Goal: Task Accomplishment & Management: Manage account settings

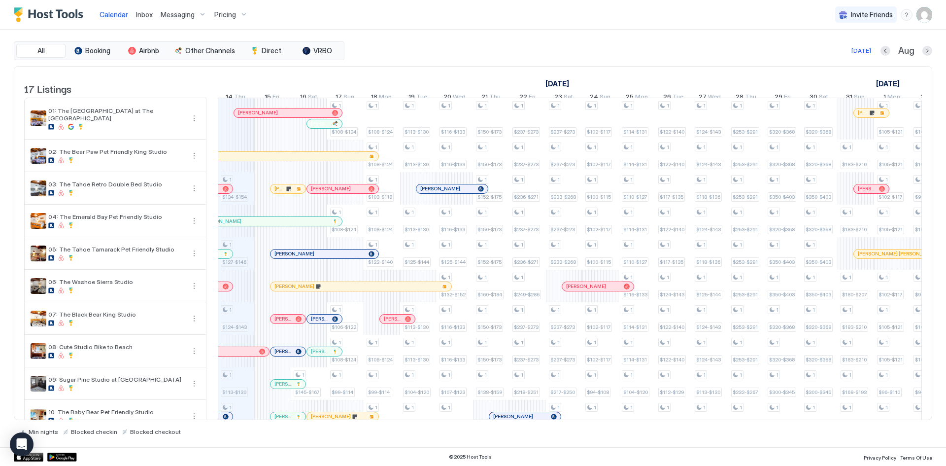
drag, startPoint x: 585, startPoint y: 84, endPoint x: 544, endPoint y: 82, distance: 41.4
click at [544, 82] on link "[DATE]" at bounding box center [557, 83] width 29 height 14
drag, startPoint x: 544, startPoint y: 82, endPoint x: 614, endPoint y: 81, distance: 71.0
click at [614, 81] on div "[DATE]" at bounding box center [308, 83] width 1130 height 14
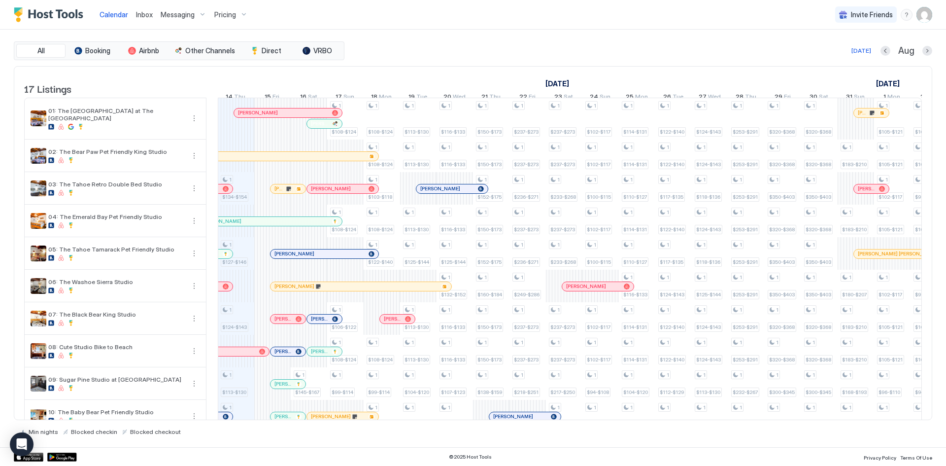
click at [614, 81] on div "[DATE]" at bounding box center [308, 83] width 1130 height 14
drag, startPoint x: 81, startPoint y: 91, endPoint x: 16, endPoint y: 88, distance: 64.6
click at [16, 88] on div "17 Listings [DATE] [DATE] [DATE] 30 Wed 31 Thu 1 Fri 2 Sat 3 Sun 4 Mon 5 Tue 6 …" at bounding box center [472, 243] width 917 height 353
click at [21, 95] on div "17 Listings [DATE] [DATE] [DATE] 30 Wed 31 Thu 1 Fri 2 Sat 3 Sun 4 Mon 5 Tue 6 …" at bounding box center [472, 243] width 917 height 353
drag, startPoint x: 22, startPoint y: 89, endPoint x: 83, endPoint y: 93, distance: 61.2
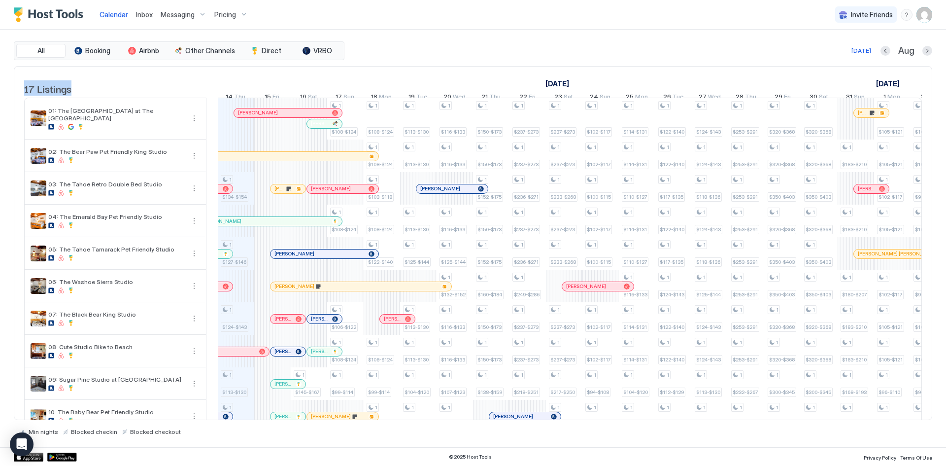
click at [83, 93] on div "17 Listings [DATE] [DATE] [DATE] 30 Wed 31 Thu 1 Fri 2 Sat 3 Sun 4 Mon 5 Tue 6 …" at bounding box center [472, 243] width 917 height 353
click at [83, 93] on div "17 Listings" at bounding box center [115, 81] width 182 height 29
drag, startPoint x: 83, startPoint y: 93, endPoint x: 20, endPoint y: 93, distance: 62.6
click at [20, 93] on div "17 Listings [DATE] [DATE] [DATE] 30 Wed 31 Thu 1 Fri 2 Sat 3 Sun 4 Mon 5 Tue 6 …" at bounding box center [472, 243] width 917 height 353
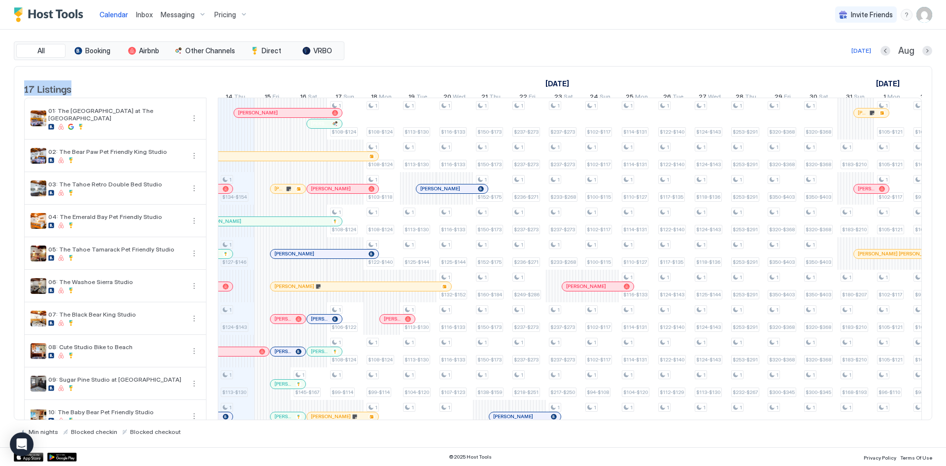
drag, startPoint x: 20, startPoint y: 93, endPoint x: 89, endPoint y: 94, distance: 68.5
click at [89, 94] on div "17 Listings [DATE] [DATE] [DATE] 30 Wed 31 Thu 1 Fri 2 Sat 3 Sun 4 Mon 5 Tue 6 …" at bounding box center [472, 243] width 917 height 353
click at [89, 94] on div "17 Listings" at bounding box center [115, 81] width 182 height 29
drag, startPoint x: 28, startPoint y: 87, endPoint x: 18, endPoint y: 87, distance: 9.4
click at [18, 87] on div "17 Listings [DATE] [DATE] [DATE] 30 Wed 31 Thu 1 Fri 2 Sat 3 Sun 4 Mon 5 Tue 6 …" at bounding box center [472, 243] width 917 height 353
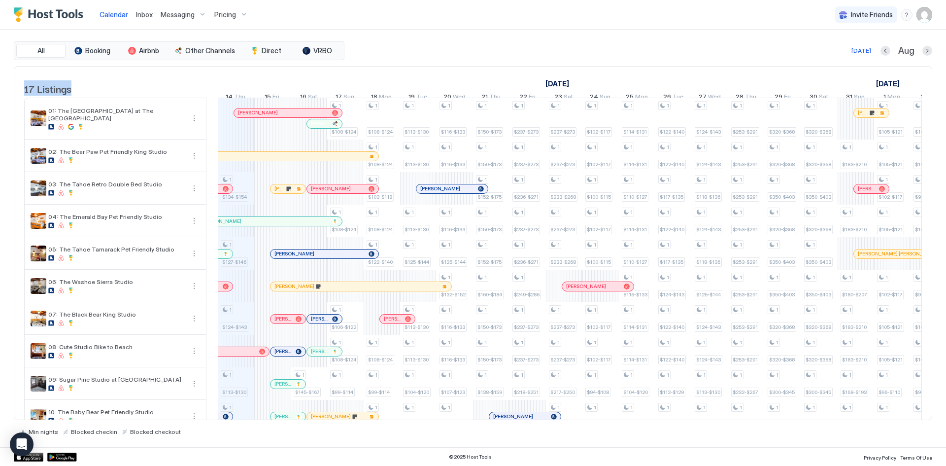
click at [19, 88] on div "17 Listings [DATE] [DATE] [DATE] 30 Wed 31 Thu 1 Fri 2 Sat 3 Sun 4 Mon 5 Tue 6 …" at bounding box center [472, 243] width 917 height 353
drag, startPoint x: 43, startPoint y: 91, endPoint x: 79, endPoint y: 92, distance: 36.0
click at [79, 92] on div "17 Listings [DATE] [DATE] [DATE] 30 Wed 31 Thu 1 Fri 2 Sat 3 Sun 4 Mon 5 Tue 6 …" at bounding box center [472, 243] width 917 height 353
click at [79, 92] on div "17 Listings" at bounding box center [115, 81] width 182 height 29
drag, startPoint x: 79, startPoint y: 92, endPoint x: 25, endPoint y: 91, distance: 54.2
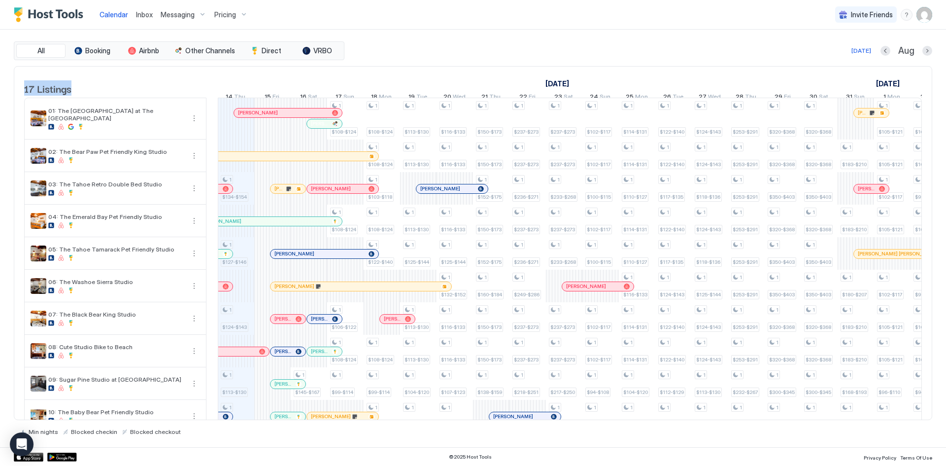
click at [25, 91] on div "17 Listings" at bounding box center [115, 81] width 182 height 29
click at [25, 91] on span "17 Listings" at bounding box center [47, 88] width 47 height 15
drag, startPoint x: 25, startPoint y: 91, endPoint x: 95, endPoint y: 95, distance: 70.1
click at [95, 95] on div "17 Listings" at bounding box center [115, 81] width 182 height 29
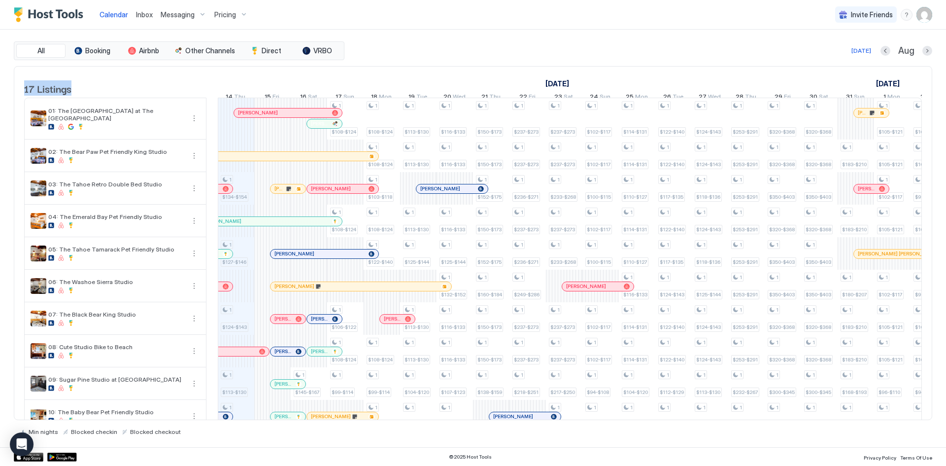
drag, startPoint x: 63, startPoint y: 90, endPoint x: 11, endPoint y: 86, distance: 51.9
click at [11, 86] on div "All Booking Airbnb Other Channels Direct VRBO [DATE] [DATE] Listings [DATE] [DA…" at bounding box center [473, 238] width 946 height 417
click at [20, 94] on div "17 Listings [DATE] [DATE] [DATE] 30 Wed 31 Thu 1 Fri 2 Sat 3 Sun 4 Mon 5 Tue 6 …" at bounding box center [472, 243] width 917 height 353
drag, startPoint x: 20, startPoint y: 92, endPoint x: 89, endPoint y: 93, distance: 68.5
click at [89, 93] on div "17 Listings [DATE] [DATE] [DATE] 30 Wed 31 Thu 1 Fri 2 Sat 3 Sun 4 Mon 5 Tue 6 …" at bounding box center [472, 243] width 917 height 353
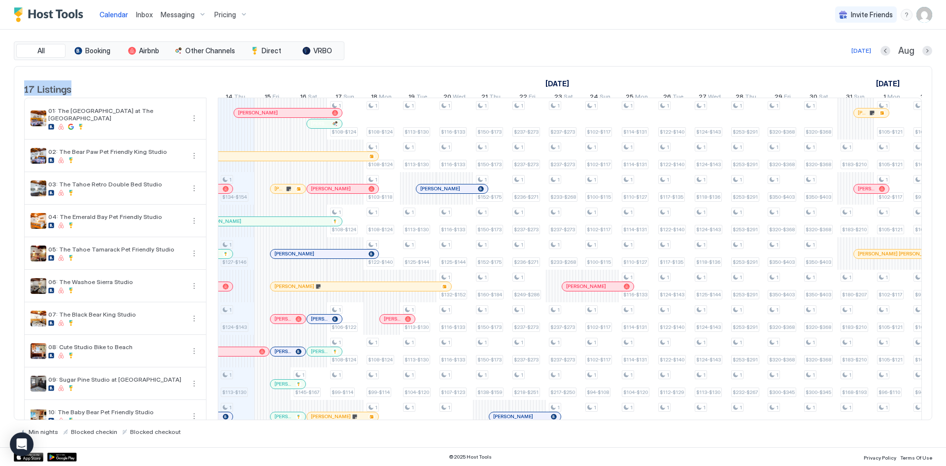
click at [89, 93] on div "17 Listings" at bounding box center [115, 81] width 182 height 29
drag, startPoint x: 78, startPoint y: 90, endPoint x: 20, endPoint y: 91, distance: 58.2
click at [20, 91] on div "17 Listings [DATE] [DATE] [DATE] 30 Wed 31 Thu 1 Fri 2 Sat 3 Sun 4 Mon 5 Tue 6 …" at bounding box center [472, 243] width 917 height 353
drag, startPoint x: 596, startPoint y: 84, endPoint x: 539, endPoint y: 85, distance: 57.2
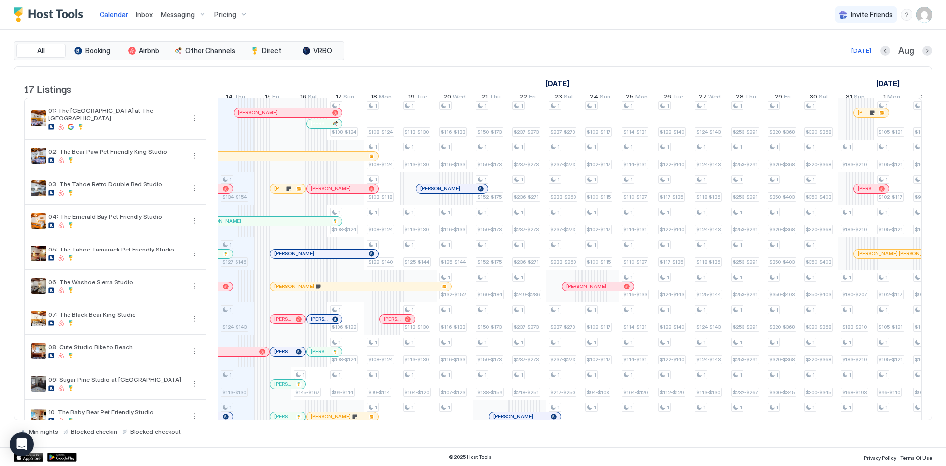
click at [539, 85] on div "[DATE]" at bounding box center [308, 83] width 1130 height 14
drag, startPoint x: 570, startPoint y: 82, endPoint x: 541, endPoint y: 82, distance: 28.6
click at [541, 82] on div "[DATE]" at bounding box center [308, 83] width 1130 height 14
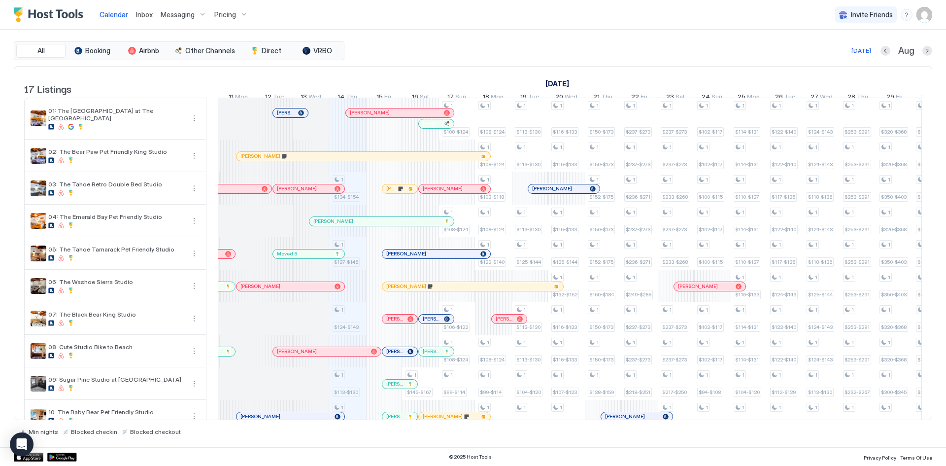
drag, startPoint x: 590, startPoint y: 82, endPoint x: 539, endPoint y: 84, distance: 50.8
click at [539, 84] on div "[DATE]" at bounding box center [420, 83] width 1130 height 14
click at [538, 83] on div "[DATE]" at bounding box center [420, 83] width 1130 height 14
drag, startPoint x: 538, startPoint y: 83, endPoint x: 594, endPoint y: 86, distance: 55.8
click at [594, 86] on div "[DATE]" at bounding box center [420, 83] width 1130 height 14
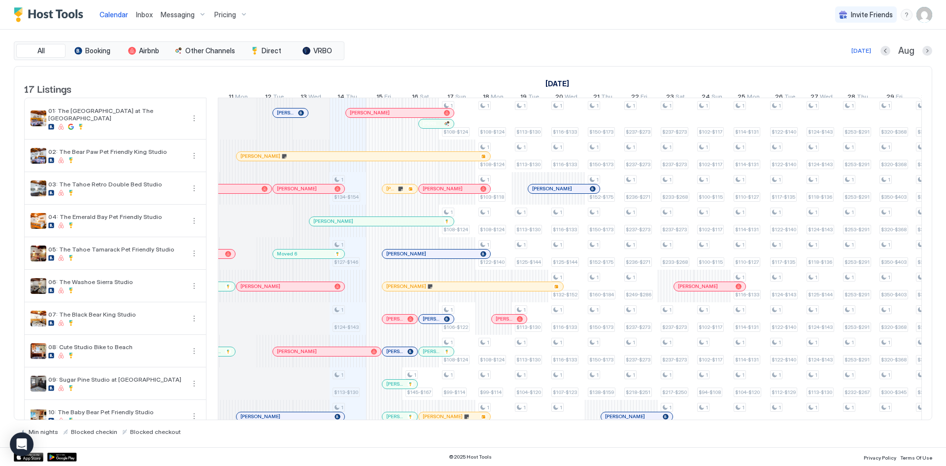
scroll to position [230, 0]
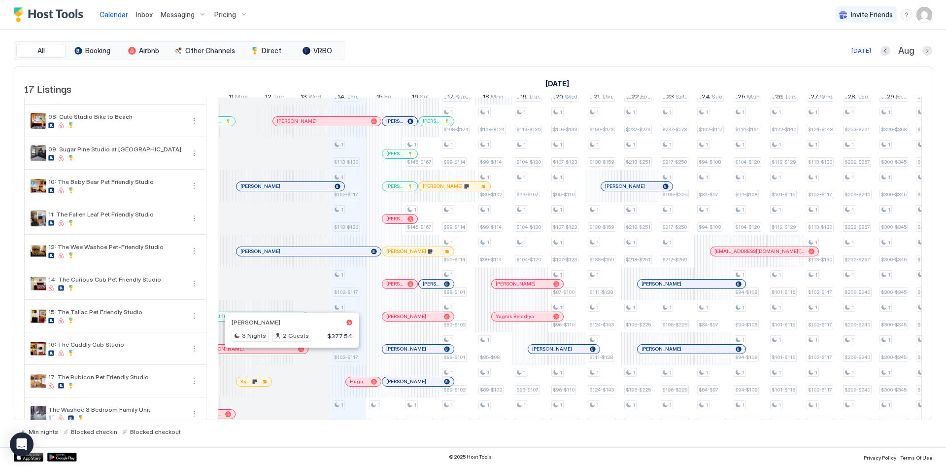
click at [284, 353] on div at bounding box center [284, 349] width 8 height 8
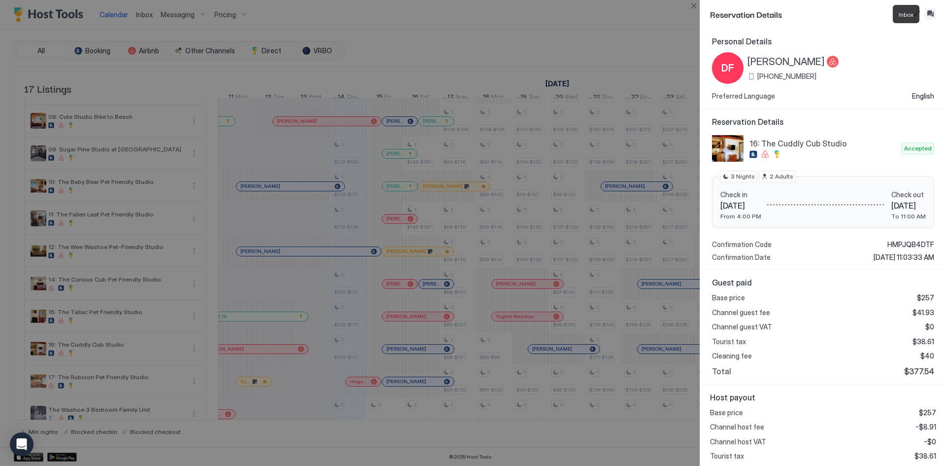
click at [929, 14] on button "Inbox" at bounding box center [930, 14] width 12 height 12
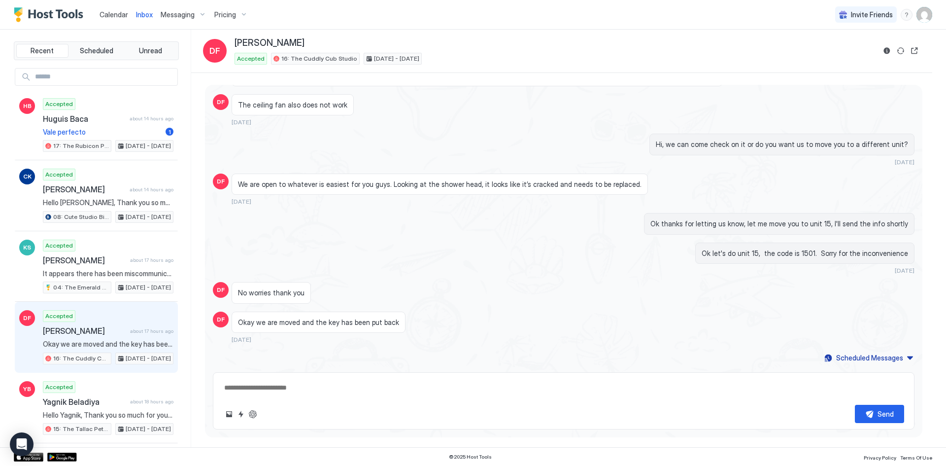
scroll to position [571, 0]
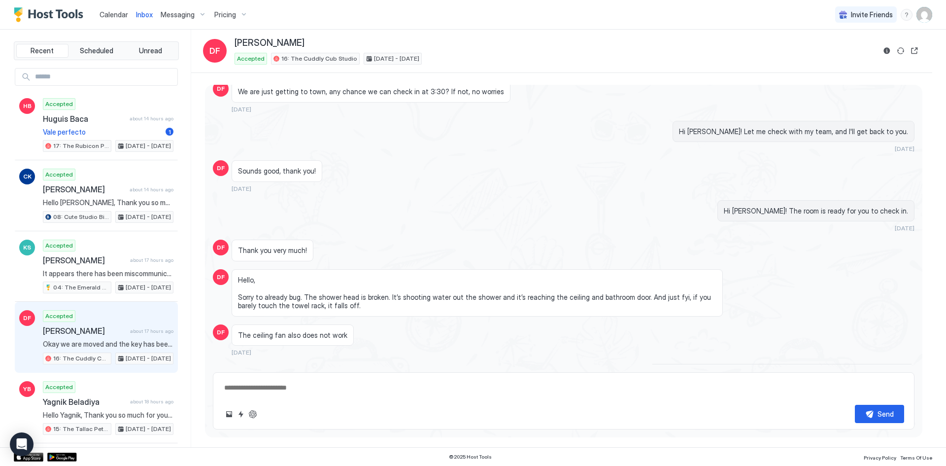
type textarea "*"
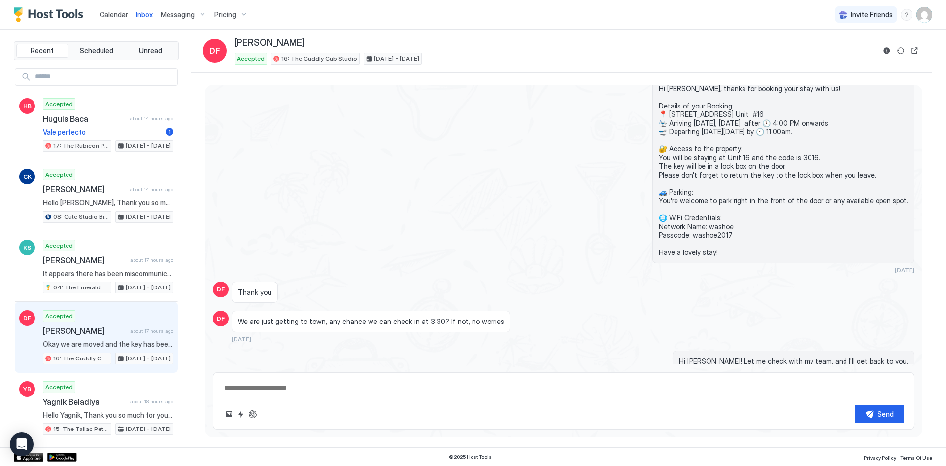
scroll to position [341, 0]
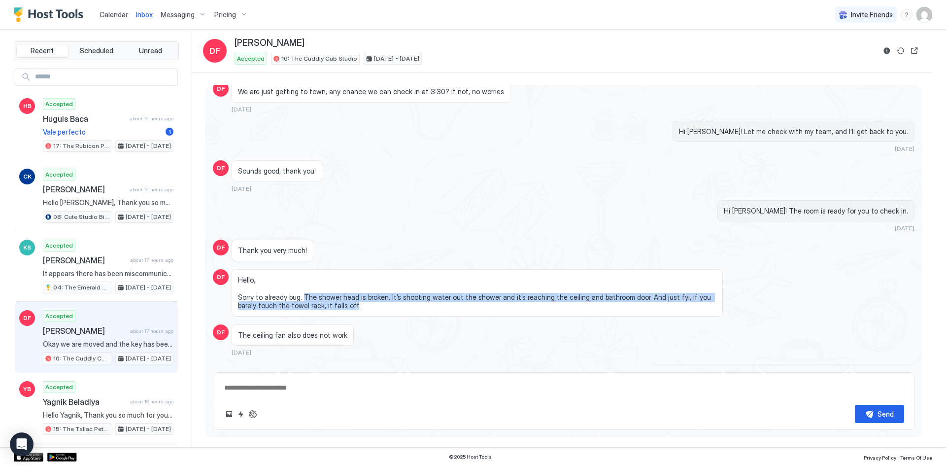
drag, startPoint x: 303, startPoint y: 299, endPoint x: 328, endPoint y: 308, distance: 27.0
click at [328, 308] on span "Hello, Sorry to already bug. The shower head is broken. It’s shooting water out…" at bounding box center [477, 292] width 478 height 34
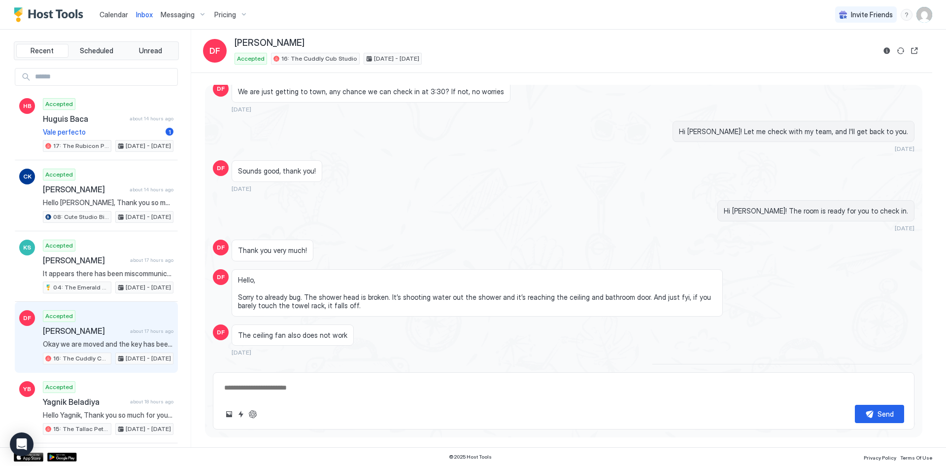
click at [332, 308] on span "Hello, Sorry to already bug. The shower head is broken. It’s shooting water out…" at bounding box center [477, 292] width 478 height 34
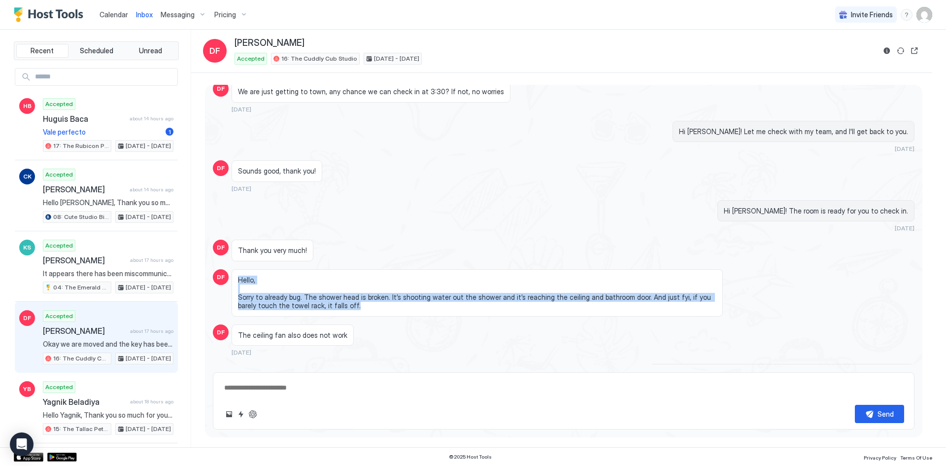
drag, startPoint x: 332, startPoint y: 306, endPoint x: 240, endPoint y: 281, distance: 95.0
click at [240, 281] on span "Hello, Sorry to already bug. The shower head is broken. It’s shooting water out…" at bounding box center [477, 292] width 478 height 34
drag, startPoint x: 239, startPoint y: 280, endPoint x: 342, endPoint y: 312, distance: 107.2
click at [342, 312] on div "Hello, Sorry to already bug. The shower head is broken. It’s shooting water out…" at bounding box center [477, 292] width 491 height 47
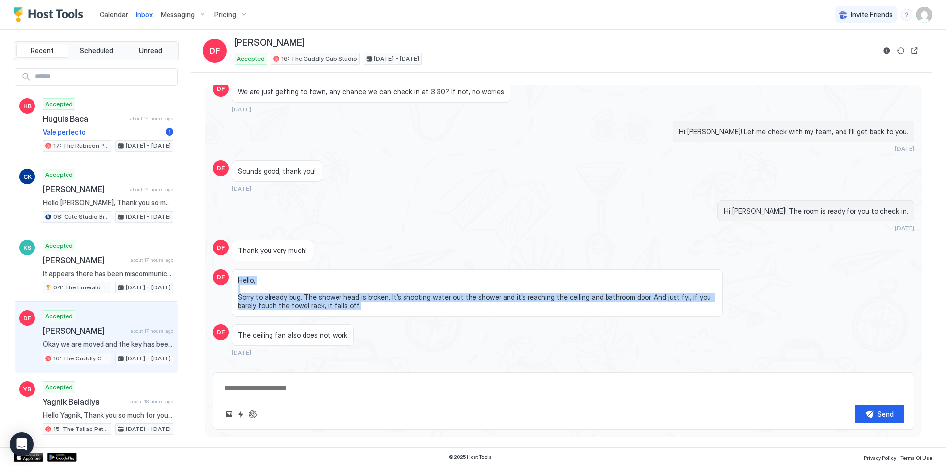
click at [342, 310] on div "Hello, Sorry to already bug. The shower head is broken. It’s shooting water out…" at bounding box center [477, 292] width 491 height 47
drag, startPoint x: 340, startPoint y: 308, endPoint x: 238, endPoint y: 279, distance: 105.7
click at [238, 279] on span "Hello, Sorry to already bug. The shower head is broken. It’s shooting water out…" at bounding box center [477, 292] width 478 height 34
drag, startPoint x: 238, startPoint y: 279, endPoint x: 337, endPoint y: 308, distance: 102.3
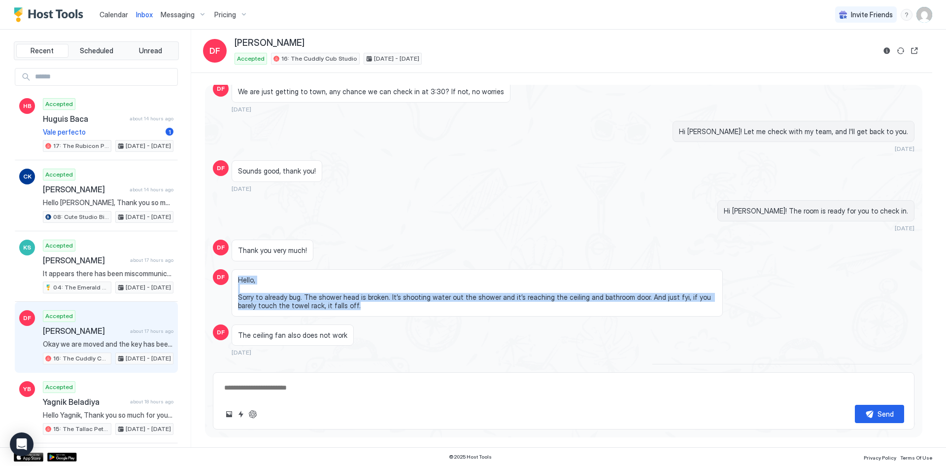
click at [337, 308] on span "Hello, Sorry to already bug. The shower head is broken. It’s shooting water out…" at bounding box center [477, 292] width 478 height 34
drag, startPoint x: 336, startPoint y: 307, endPoint x: 236, endPoint y: 281, distance: 103.5
click at [236, 281] on div "Hello, Sorry to already bug. The shower head is broken. It’s shooting water out…" at bounding box center [477, 292] width 491 height 47
click at [237, 285] on div "Hello, Sorry to already bug. The shower head is broken. It’s shooting water out…" at bounding box center [477, 292] width 491 height 47
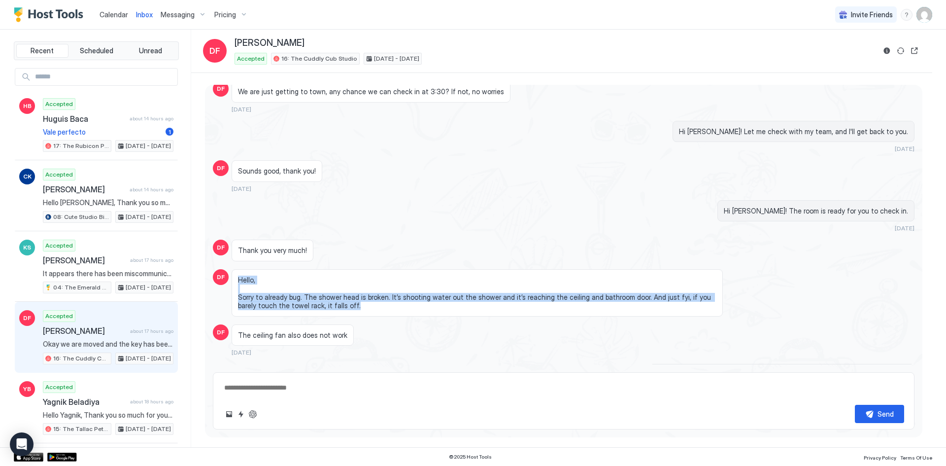
click at [237, 283] on div "Hello, Sorry to already bug. The shower head is broken. It’s shooting water out…" at bounding box center [477, 292] width 491 height 47
drag, startPoint x: 238, startPoint y: 280, endPoint x: 343, endPoint y: 311, distance: 109.9
click at [343, 311] on div "Hello, Sorry to already bug. The shower head is broken. It’s shooting water out…" at bounding box center [477, 292] width 491 height 47
drag, startPoint x: 341, startPoint y: 308, endPoint x: 235, endPoint y: 279, distance: 110.0
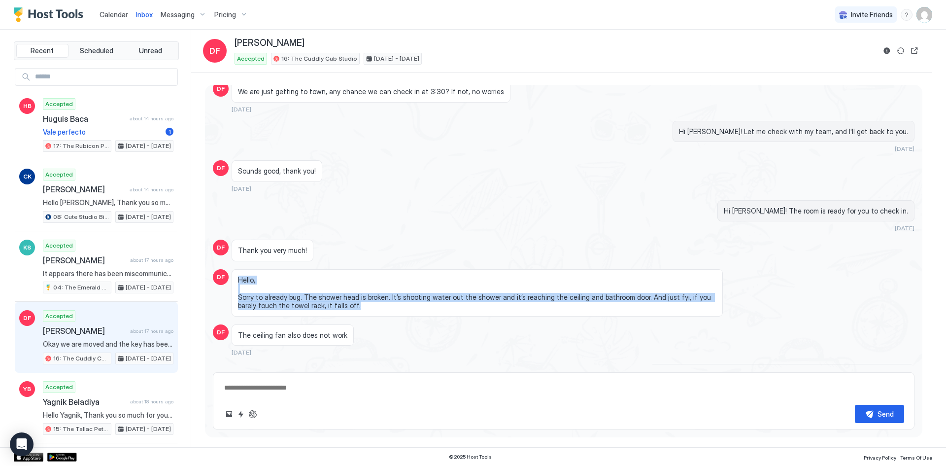
click at [235, 279] on div "Hello, Sorry to already bug. The shower head is broken. It’s shooting water out…" at bounding box center [477, 292] width 491 height 47
click at [236, 280] on div "Hello, Sorry to already bug. The shower head is broken. It’s shooting water out…" at bounding box center [477, 292] width 491 height 47
drag, startPoint x: 238, startPoint y: 278, endPoint x: 361, endPoint y: 316, distance: 127.8
click at [361, 316] on div "Hello, Sorry to already bug. The shower head is broken. It’s shooting water out…" at bounding box center [477, 292] width 491 height 47
click at [357, 309] on span "Hello, Sorry to already bug. The shower head is broken. It’s shooting water out…" at bounding box center [477, 292] width 478 height 34
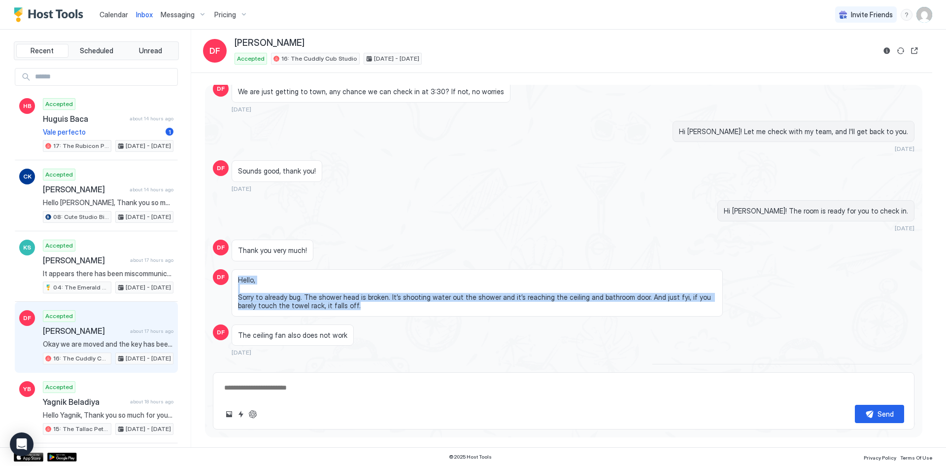
drag, startPoint x: 334, startPoint y: 306, endPoint x: 234, endPoint y: 278, distance: 103.9
click at [234, 278] on div "Hello, Sorry to already bug. The shower head is broken. It’s shooting water out…" at bounding box center [477, 292] width 491 height 47
click at [238, 281] on span "Hello, Sorry to already bug. The shower head is broken. It’s shooting water out…" at bounding box center [477, 292] width 478 height 34
drag, startPoint x: 238, startPoint y: 279, endPoint x: 346, endPoint y: 313, distance: 114.1
click at [346, 313] on div "Hello, Sorry to already bug. The shower head is broken. It’s shooting water out…" at bounding box center [477, 292] width 491 height 47
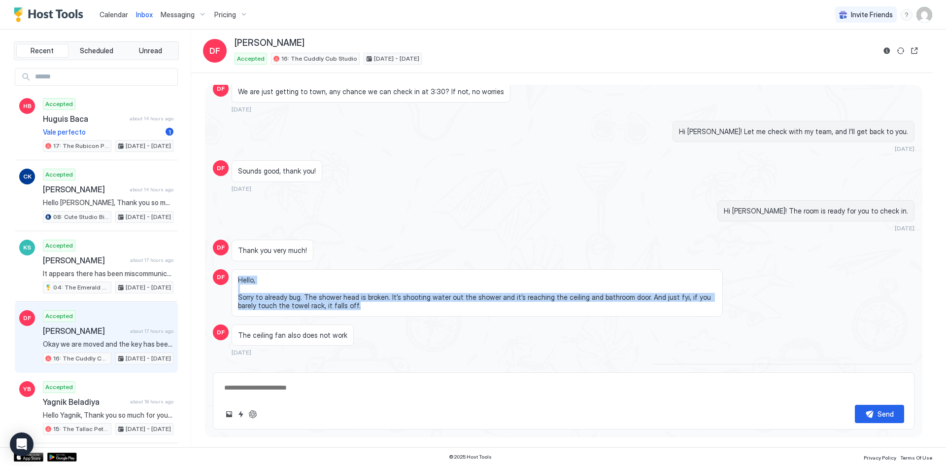
scroll to position [571, 0]
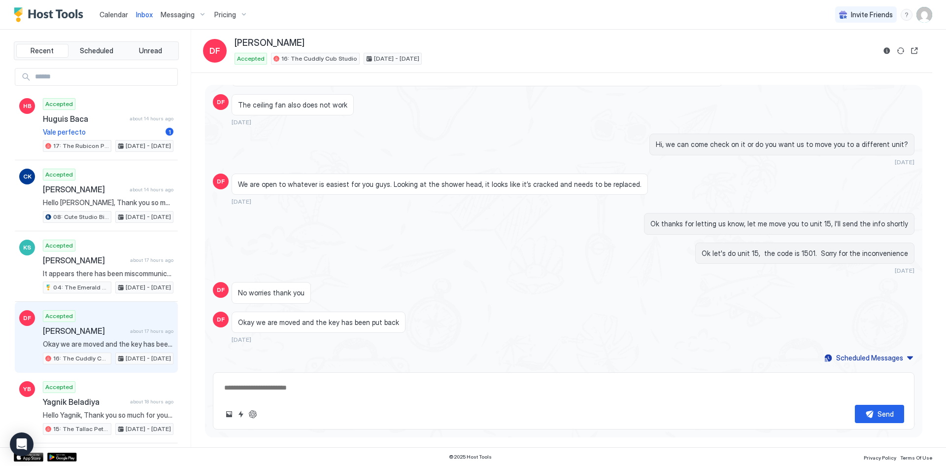
click at [110, 13] on span "Calendar" at bounding box center [114, 14] width 29 height 8
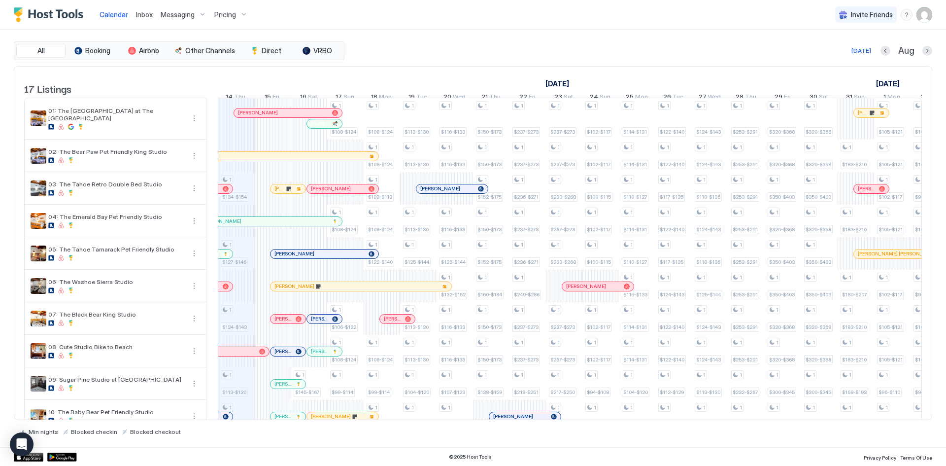
drag, startPoint x: 591, startPoint y: 83, endPoint x: 538, endPoint y: 81, distance: 53.3
click at [538, 81] on div "[DATE]" at bounding box center [308, 83] width 1130 height 14
click at [539, 81] on div "[DATE]" at bounding box center [308, 83] width 1130 height 14
drag, startPoint x: 550, startPoint y: 85, endPoint x: 586, endPoint y: 85, distance: 36.5
click at [572, 85] on link "[DATE]" at bounding box center [557, 83] width 29 height 14
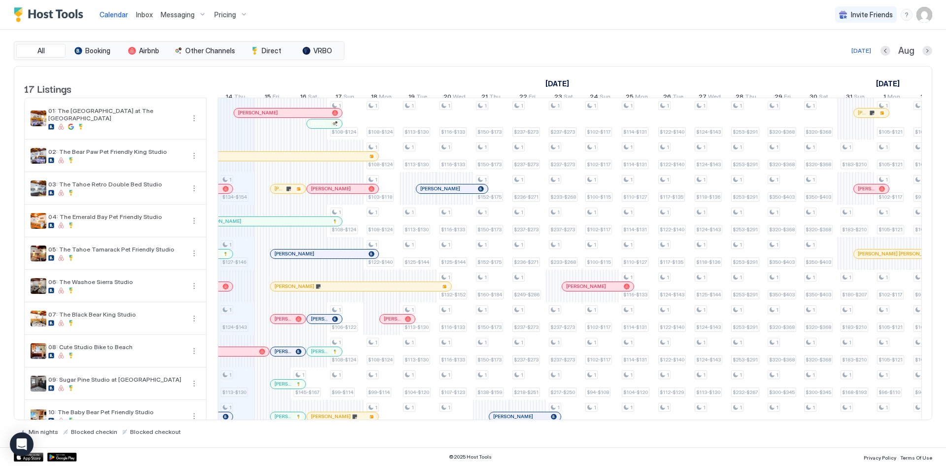
click at [572, 85] on link "[DATE]" at bounding box center [557, 83] width 29 height 14
drag, startPoint x: 588, startPoint y: 84, endPoint x: 529, endPoint y: 83, distance: 59.6
click at [529, 83] on div "[DATE]" at bounding box center [308, 83] width 1130 height 14
click at [536, 83] on div "[DATE]" at bounding box center [308, 83] width 1130 height 14
drag, startPoint x: 547, startPoint y: 83, endPoint x: 588, endPoint y: 84, distance: 40.9
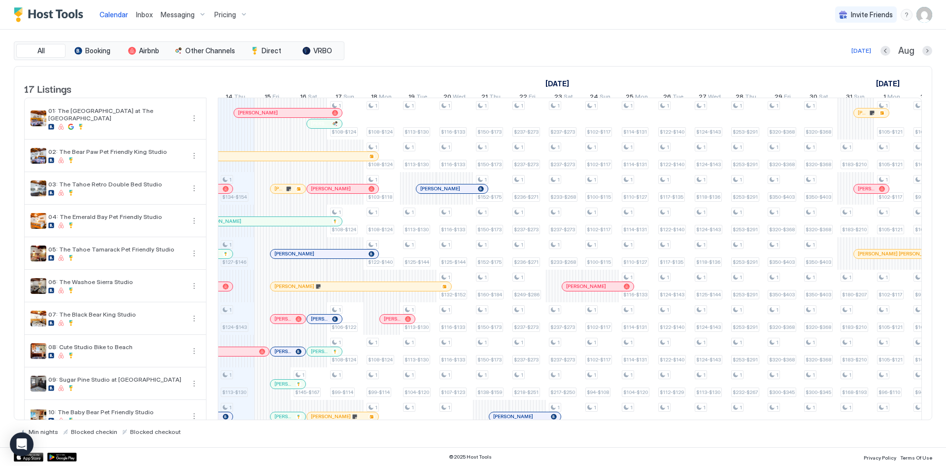
click at [572, 84] on link "[DATE]" at bounding box center [557, 83] width 29 height 14
drag, startPoint x: 578, startPoint y: 81, endPoint x: 544, endPoint y: 81, distance: 34.5
click at [544, 81] on div "[DATE]" at bounding box center [308, 83] width 1130 height 14
click at [544, 81] on link "[DATE]" at bounding box center [557, 83] width 29 height 14
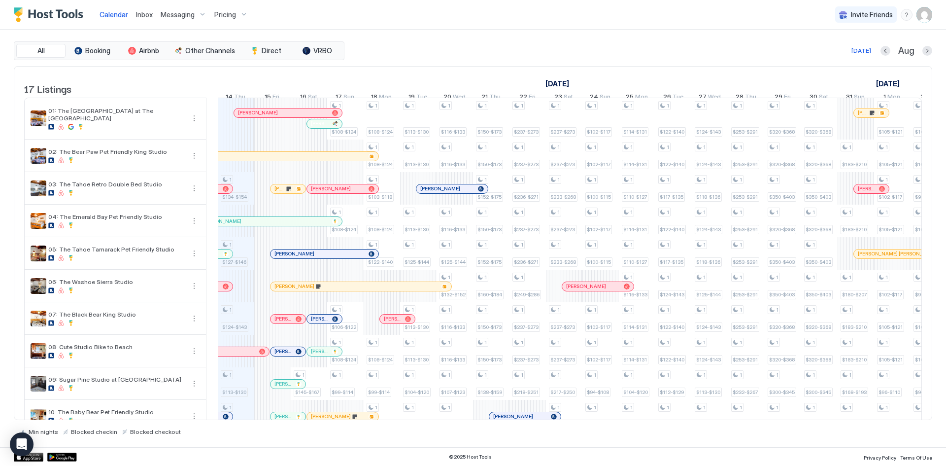
drag, startPoint x: 544, startPoint y: 81, endPoint x: 588, endPoint y: 75, distance: 44.7
click at [588, 75] on div "[DATE] [DATE] [DATE] 30 Wed 31 Thu 1 Fri 2 Sat 3 Sun 4 Mon 5 Tue 6 Wed 7 Thu 8 …" at bounding box center [570, 86] width 704 height 38
drag, startPoint x: 591, startPoint y: 79, endPoint x: 543, endPoint y: 77, distance: 48.3
click at [543, 77] on div "[DATE]" at bounding box center [308, 83] width 1130 height 14
click at [544, 80] on link "[DATE]" at bounding box center [557, 83] width 29 height 14
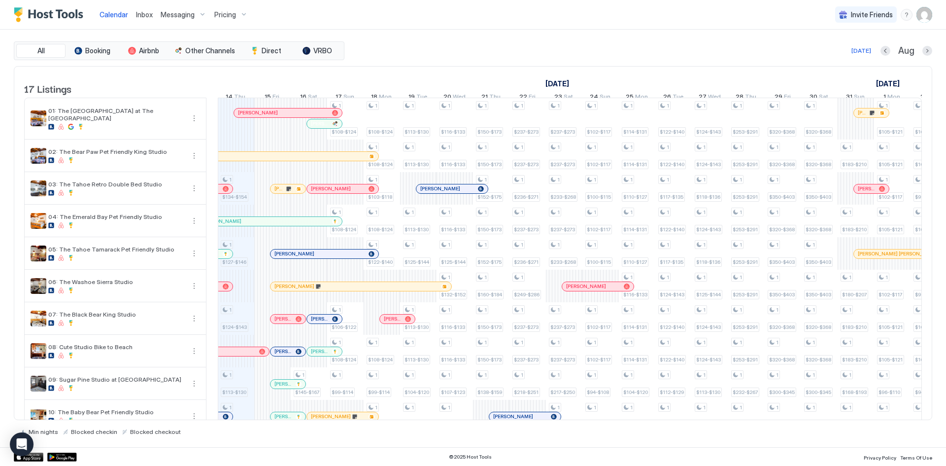
drag, startPoint x: 550, startPoint y: 84, endPoint x: 601, endPoint y: 82, distance: 50.8
click at [601, 82] on div "[DATE]" at bounding box center [308, 83] width 1130 height 14
drag, startPoint x: 601, startPoint y: 82, endPoint x: 537, endPoint y: 82, distance: 64.6
click at [537, 82] on div "[DATE]" at bounding box center [308, 83] width 1130 height 14
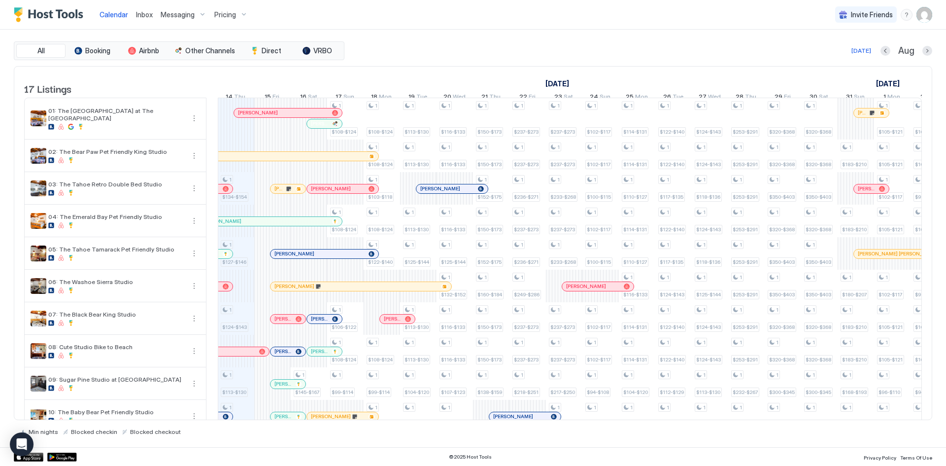
click at [537, 82] on div "[DATE]" at bounding box center [308, 83] width 1130 height 14
drag, startPoint x: 538, startPoint y: 83, endPoint x: 546, endPoint y: 82, distance: 7.9
click at [546, 82] on div "[DATE]" at bounding box center [308, 83] width 1130 height 14
click at [546, 82] on link "[DATE]" at bounding box center [557, 83] width 29 height 14
drag, startPoint x: 598, startPoint y: 83, endPoint x: 546, endPoint y: 83, distance: 52.2
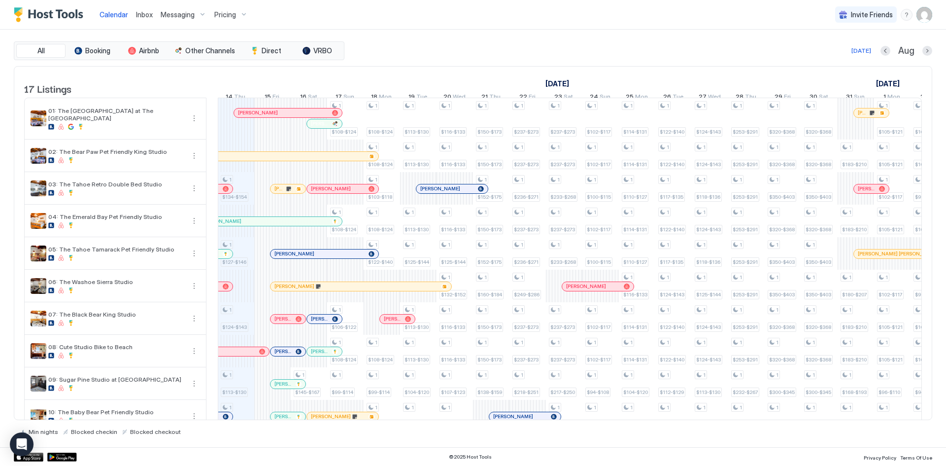
click at [546, 83] on div "[DATE]" at bounding box center [308, 83] width 1130 height 14
click at [546, 83] on link "[DATE]" at bounding box center [557, 83] width 29 height 14
drag, startPoint x: 563, startPoint y: 82, endPoint x: 544, endPoint y: 82, distance: 18.2
click at [544, 82] on div "[DATE]" at bounding box center [308, 83] width 1130 height 14
click at [602, 82] on div "[DATE]" at bounding box center [308, 83] width 1130 height 14
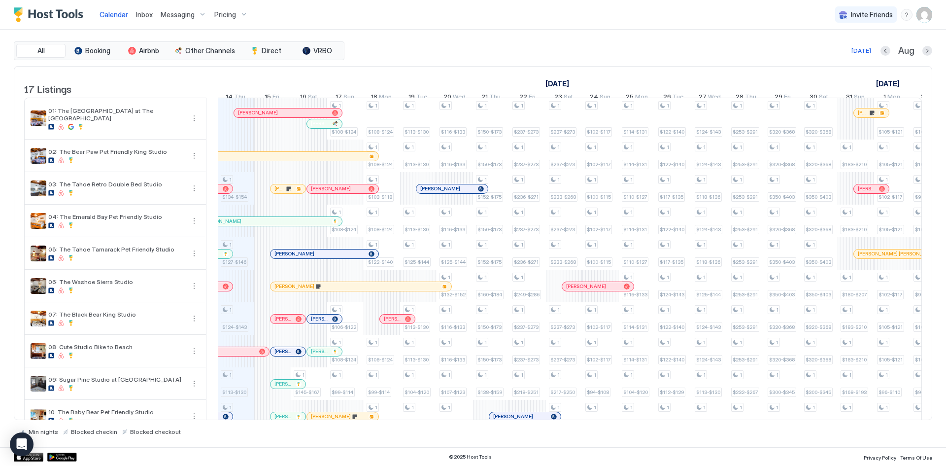
drag, startPoint x: 602, startPoint y: 82, endPoint x: 539, endPoint y: 83, distance: 62.6
click at [539, 83] on div "[DATE]" at bounding box center [308, 83] width 1130 height 14
click at [542, 85] on div "[DATE]" at bounding box center [308, 83] width 1130 height 14
drag, startPoint x: 544, startPoint y: 86, endPoint x: 592, endPoint y: 84, distance: 48.3
click at [592, 84] on div "[DATE]" at bounding box center [308, 83] width 1130 height 14
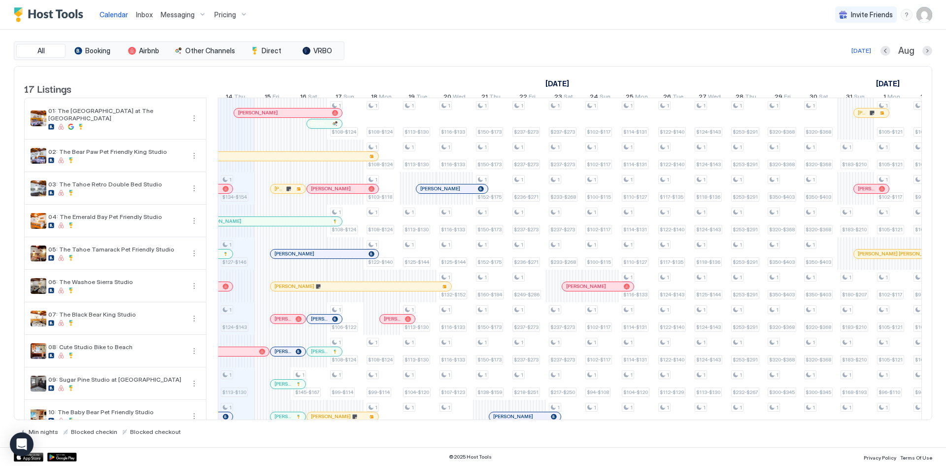
click at [592, 84] on div "[DATE]" at bounding box center [308, 83] width 1130 height 14
drag, startPoint x: 589, startPoint y: 83, endPoint x: 543, endPoint y: 83, distance: 46.8
click at [543, 83] on link "[DATE]" at bounding box center [557, 83] width 29 height 14
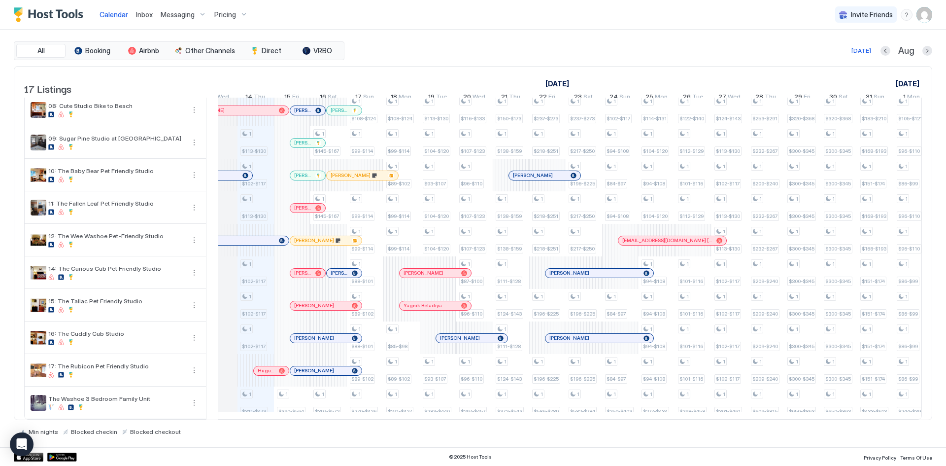
scroll to position [0, 495]
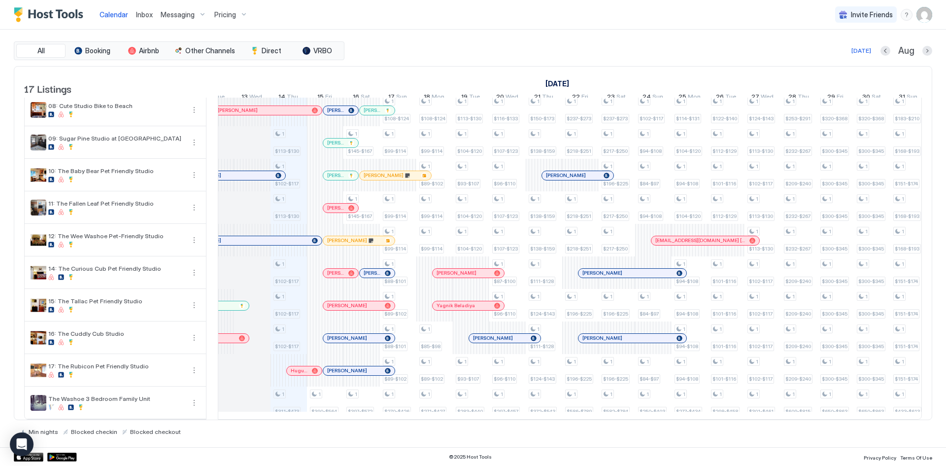
click at [295, 337] on div "1 $134-$154 1 $127-$146 1 $124-$143 1 $113-$130 1 $102-$117 1 $113-$130 1 $102-…" at bounding box center [799, 138] width 2151 height 562
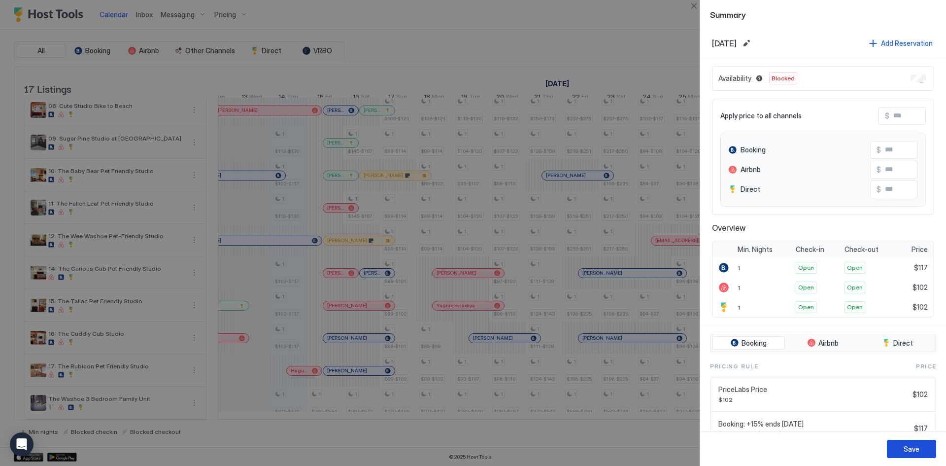
click at [912, 451] on div "Save" at bounding box center [912, 448] width 16 height 10
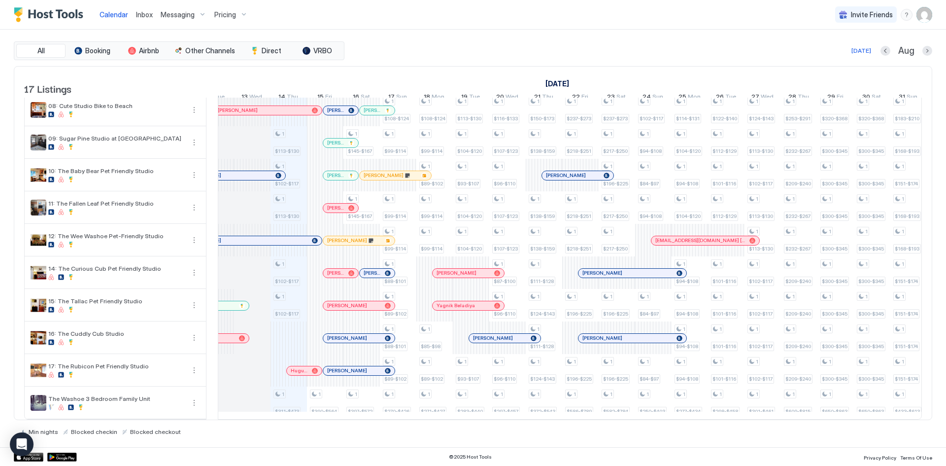
click at [295, 201] on div "1 $134-$154 1 $127-$146 1 $124-$143 1 $113-$130 1 $102-$117 1 $113-$130 1 $102-…" at bounding box center [799, 138] width 2151 height 562
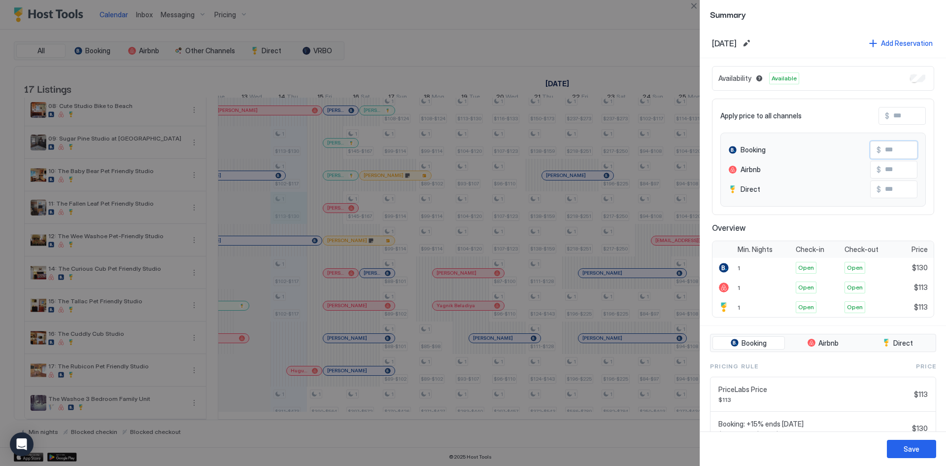
click at [894, 152] on input "Input Field" at bounding box center [920, 149] width 79 height 17
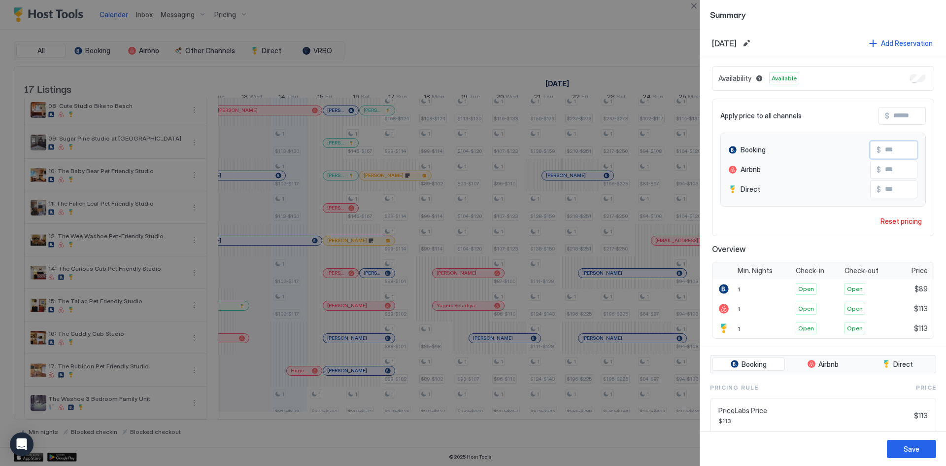
type input "**"
click at [892, 166] on input "Input Field" at bounding box center [920, 169] width 79 height 17
type input "**"
click at [889, 196] on input "Input Field" at bounding box center [920, 189] width 79 height 17
type input "**"
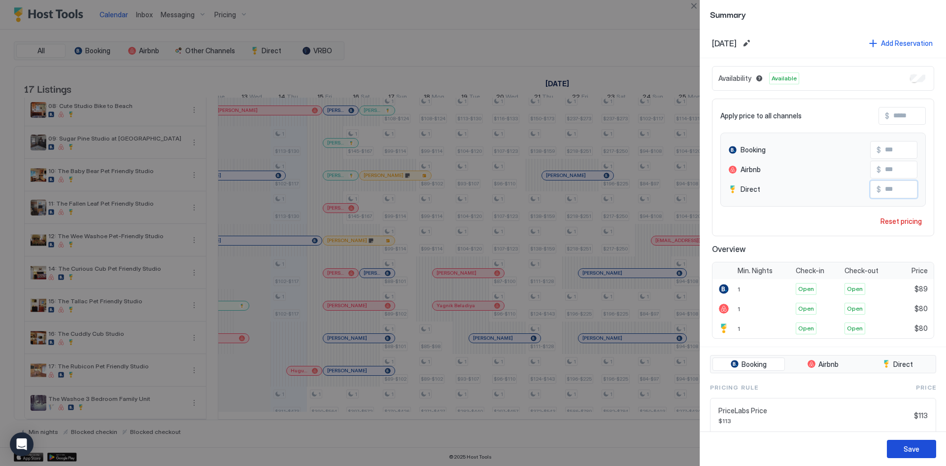
click at [910, 450] on div "Save" at bounding box center [912, 448] width 16 height 10
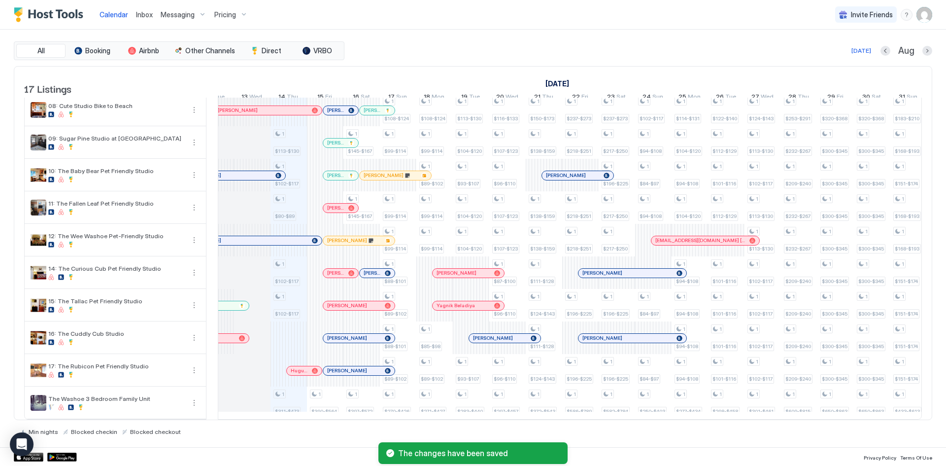
scroll to position [0, 0]
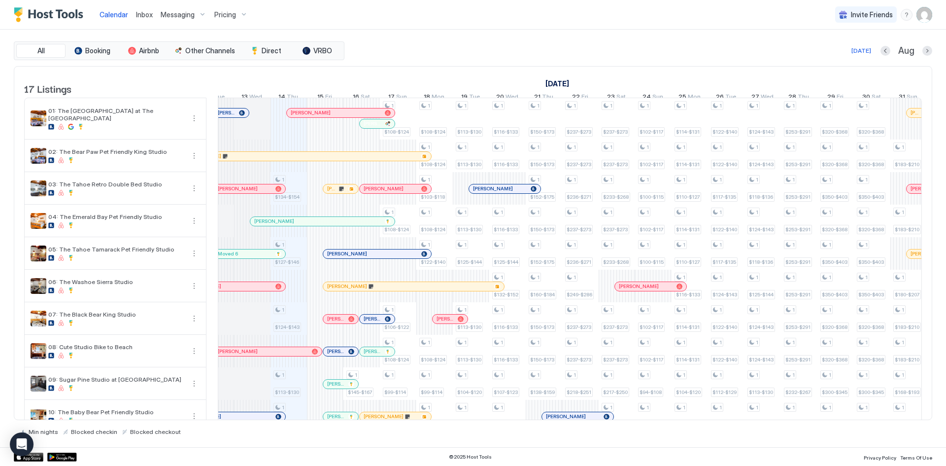
click at [297, 199] on div "1 $134-$154 1 $127-$146 1 $124-$143 1 $113-$130 1 $102-$117 1 $113-$130 1 $102-…" at bounding box center [799, 379] width 2151 height 562
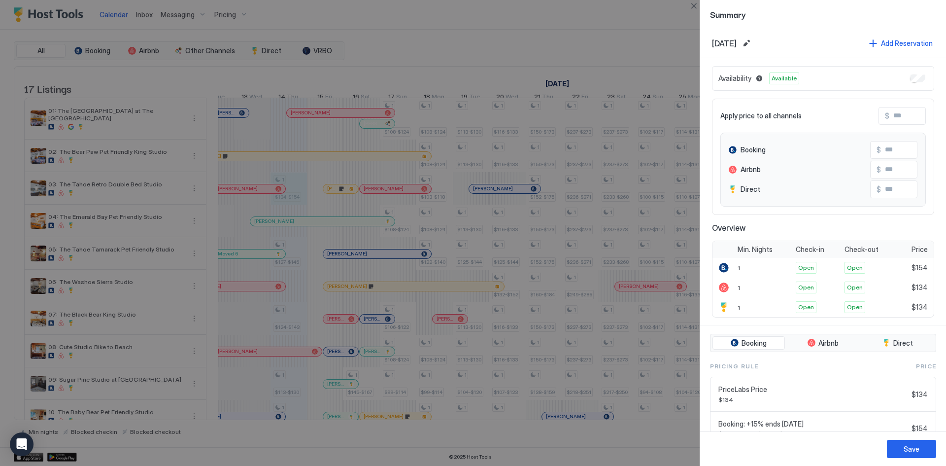
click at [894, 153] on input "Input Field" at bounding box center [920, 149] width 79 height 17
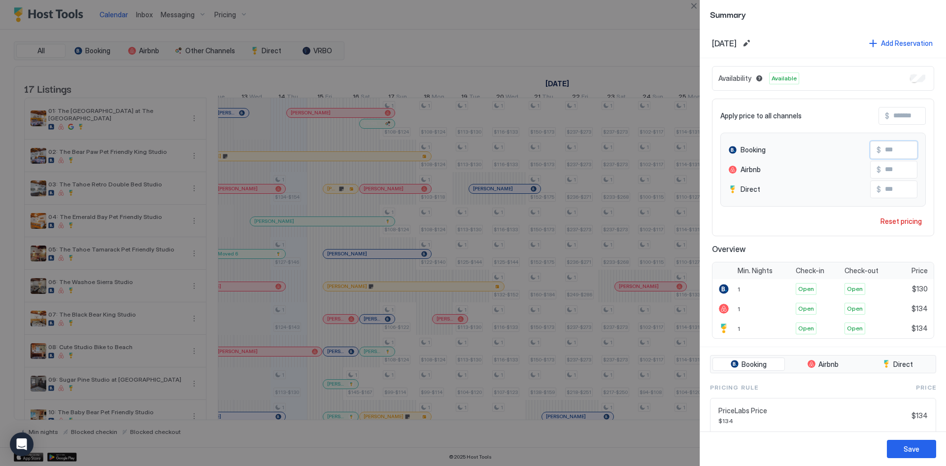
type input "***"
click at [896, 168] on input "Input Field" at bounding box center [920, 169] width 79 height 17
type input "***"
click at [891, 188] on input "Input Field" at bounding box center [920, 189] width 79 height 17
type input "***"
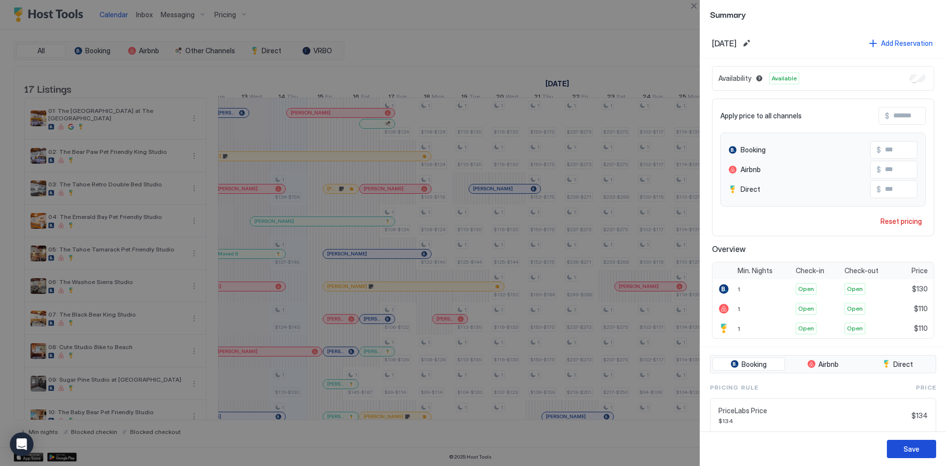
click at [918, 455] on button "Save" at bounding box center [911, 449] width 49 height 18
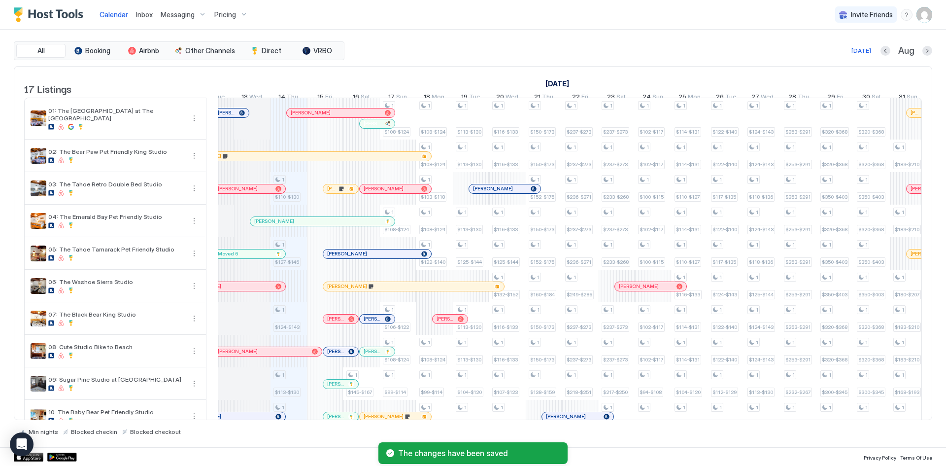
click at [298, 231] on div "1 $110-$130 1 $127-$146 1 $124-$143 1 $113-$130 1 $102-$117 1 $113-$130 1 $102-…" at bounding box center [799, 379] width 2151 height 562
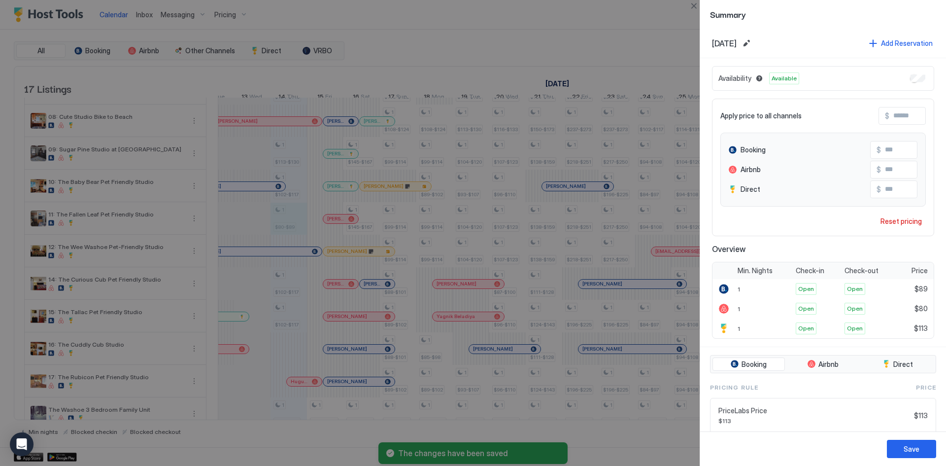
click at [693, 8] on button "Close" at bounding box center [694, 6] width 12 height 12
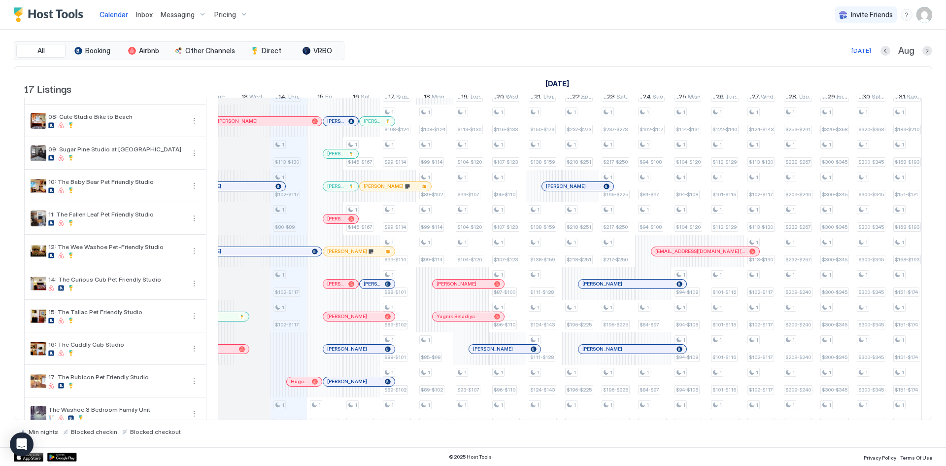
click at [285, 295] on div "1 $134-$154 1 $127-$146 1 $124-$143 1 $113-$130 1 $102-$117 1 $80-$89 1 $102-$1…" at bounding box center [799, 149] width 2151 height 562
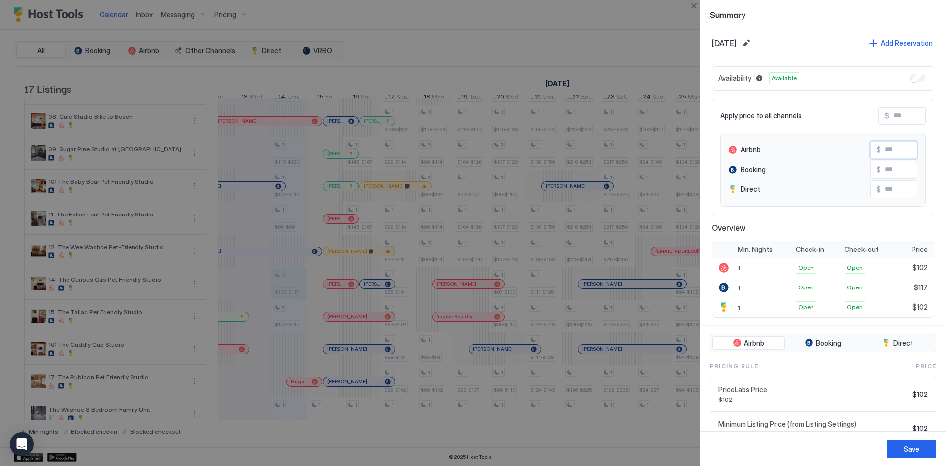
click at [881, 151] on input "Input Field" at bounding box center [920, 149] width 79 height 17
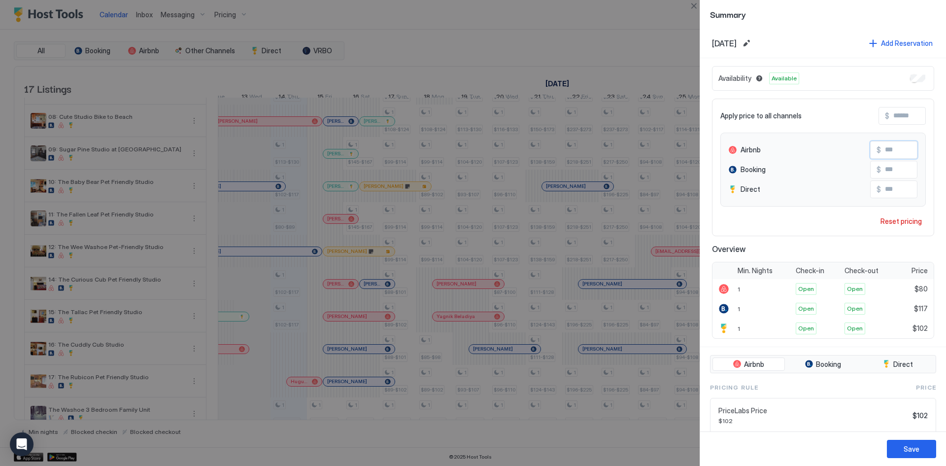
type input "**"
click at [899, 172] on input "Input Field" at bounding box center [920, 169] width 79 height 17
type input "**"
click at [888, 184] on input "Input Field" at bounding box center [920, 189] width 79 height 17
type input "**"
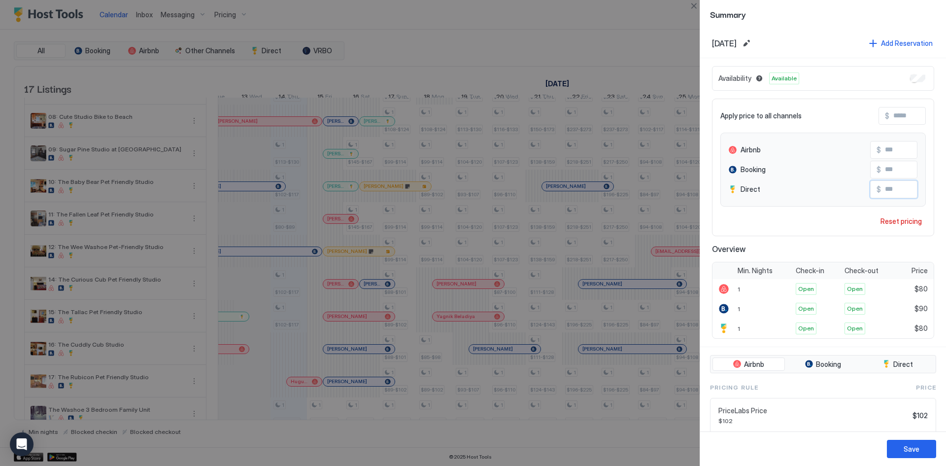
click at [907, 455] on button "Save" at bounding box center [911, 449] width 49 height 18
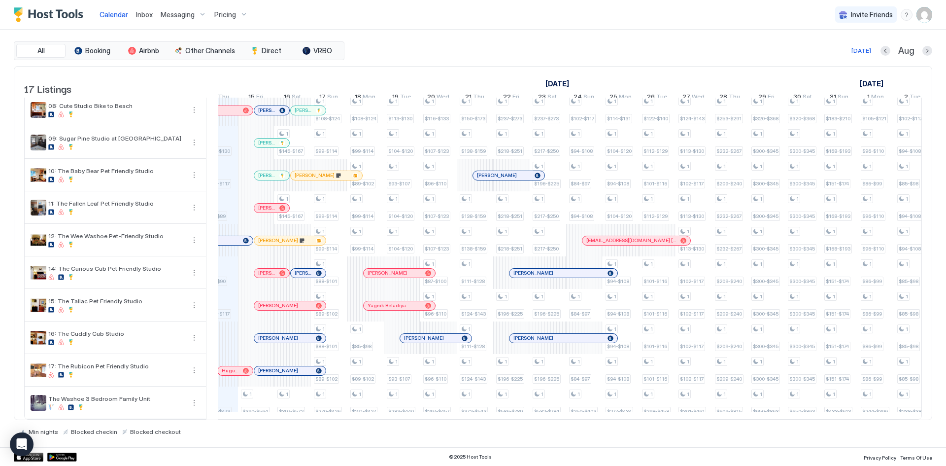
scroll to position [0, 0]
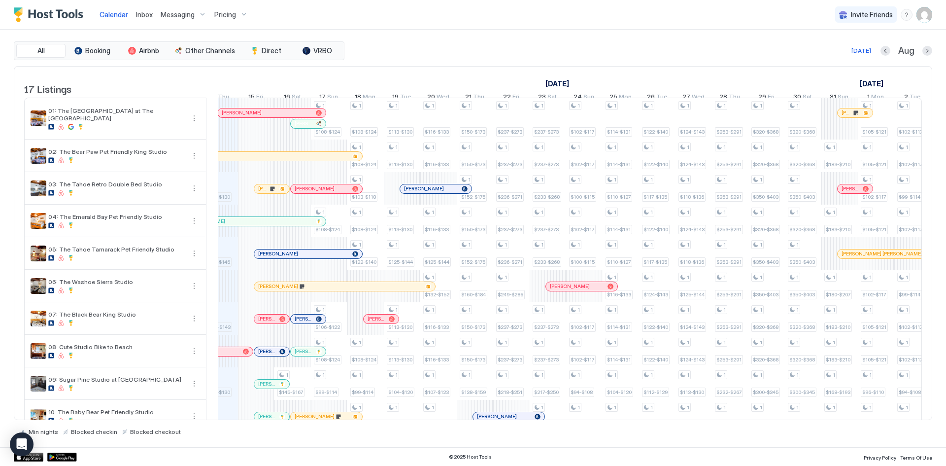
drag, startPoint x: 543, startPoint y: 82, endPoint x: 588, endPoint y: 76, distance: 45.7
click at [572, 76] on link "[DATE]" at bounding box center [557, 83] width 29 height 14
click at [590, 84] on div "[DATE]" at bounding box center [292, 83] width 1130 height 14
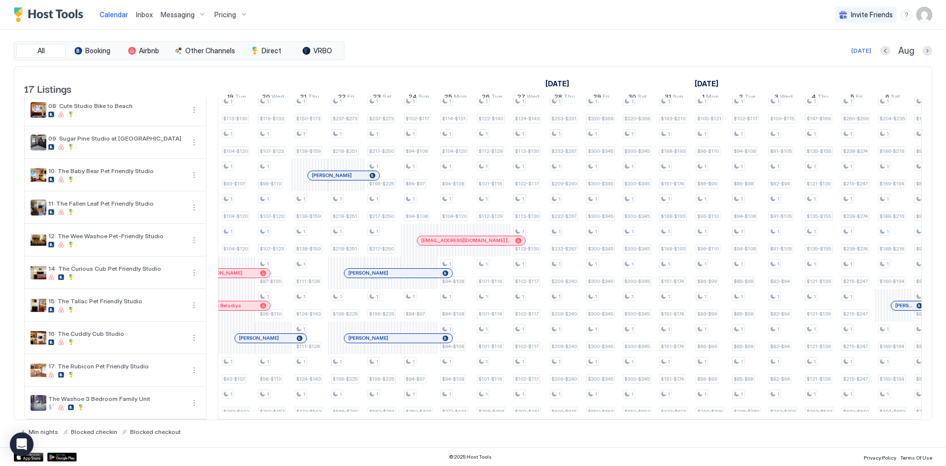
drag, startPoint x: 544, startPoint y: 86, endPoint x: 757, endPoint y: 79, distance: 212.5
click at [757, 79] on tr "[DATE] [DATE] [DATE]" at bounding box center [564, 83] width 2151 height 14
drag, startPoint x: 759, startPoint y: 79, endPoint x: 536, endPoint y: 83, distance: 222.8
click at [536, 83] on tr "[DATE] [DATE] [DATE]" at bounding box center [564, 83] width 2151 height 14
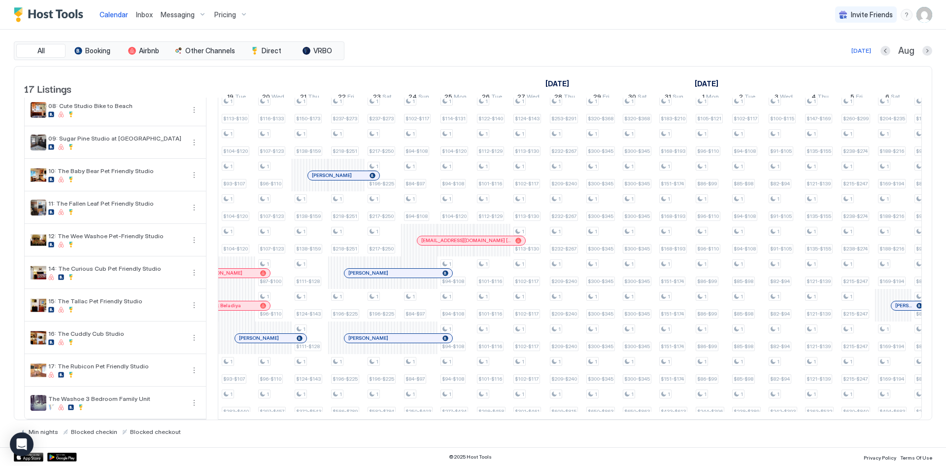
click at [536, 83] on div "[DATE]" at bounding box center [127, 83] width 1130 height 14
drag, startPoint x: 536, startPoint y: 83, endPoint x: 757, endPoint y: 86, distance: 220.8
click at [757, 86] on tr "[DATE] [DATE] [DATE]" at bounding box center [564, 83] width 2151 height 14
drag, startPoint x: 759, startPoint y: 84, endPoint x: 538, endPoint y: 86, distance: 221.3
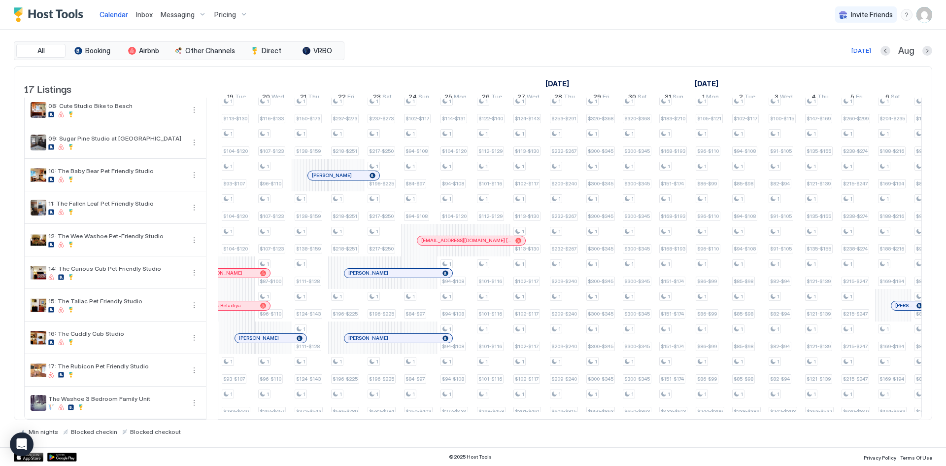
click at [538, 86] on tr "[DATE] [DATE] [DATE]" at bounding box center [564, 83] width 2151 height 14
click at [542, 81] on div "[DATE]" at bounding box center [127, 83] width 1130 height 14
drag, startPoint x: 544, startPoint y: 83, endPoint x: 595, endPoint y: 82, distance: 50.3
click at [595, 82] on div "[DATE]" at bounding box center [127, 83] width 1130 height 14
drag, startPoint x: 758, startPoint y: 84, endPoint x: 546, endPoint y: 83, distance: 211.4
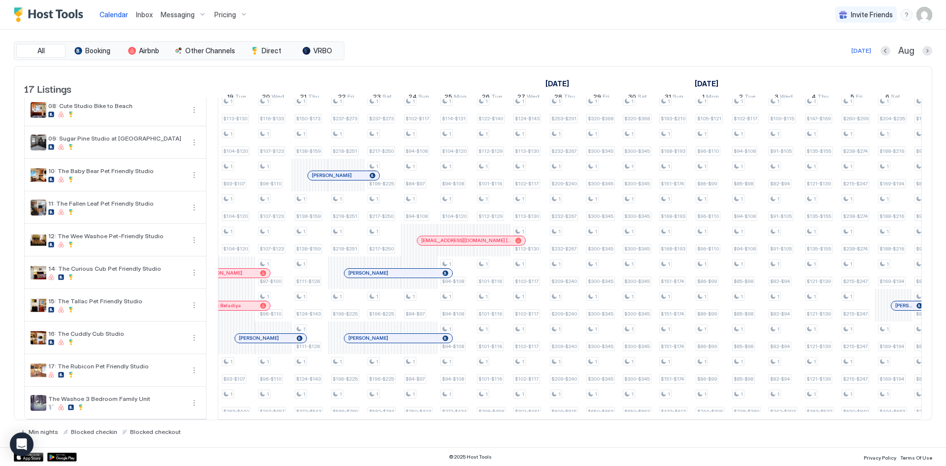
click at [546, 83] on tr "[DATE] [DATE] [DATE]" at bounding box center [564, 83] width 2151 height 14
